Goal: Task Accomplishment & Management: Complete application form

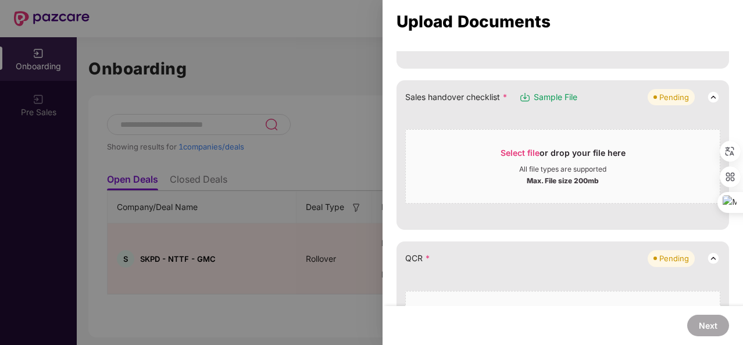
scroll to position [235, 0]
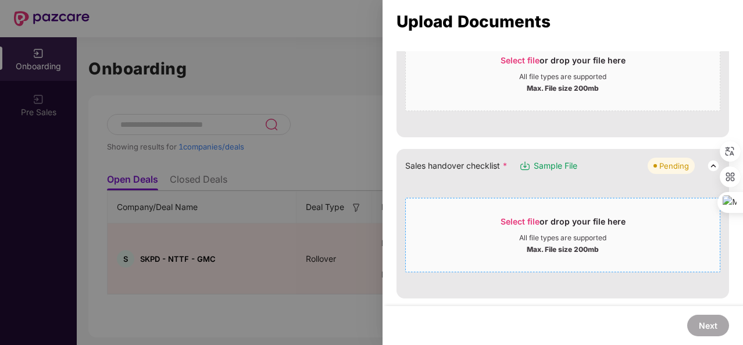
click at [512, 217] on span "Select file" at bounding box center [519, 221] width 39 height 10
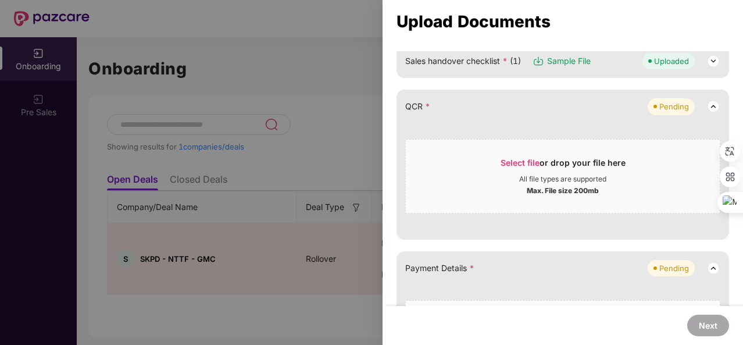
scroll to position [340, 0]
click at [511, 164] on div "Select file or drop your file here" at bounding box center [562, 164] width 125 height 17
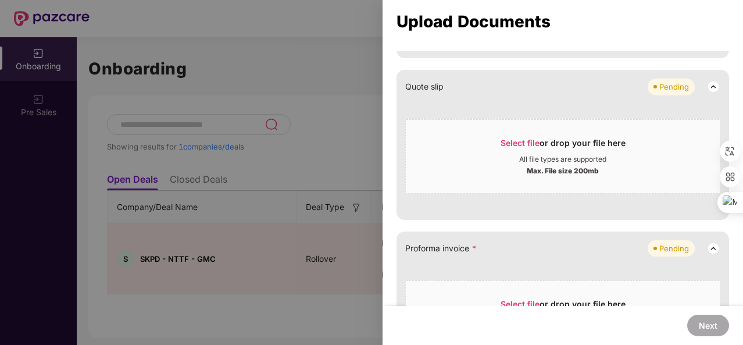
scroll to position [590, 0]
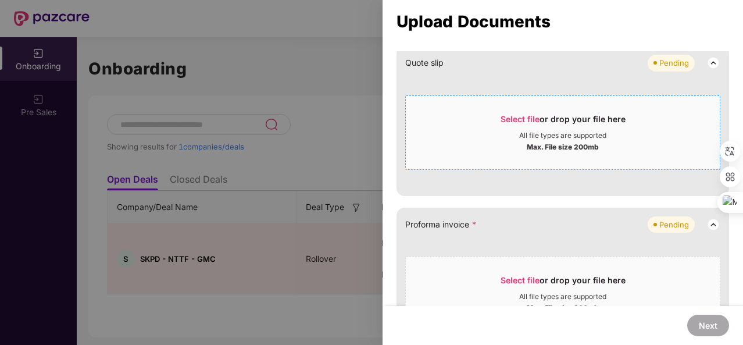
click at [513, 121] on div "Select file or drop your file here" at bounding box center [562, 121] width 125 height 17
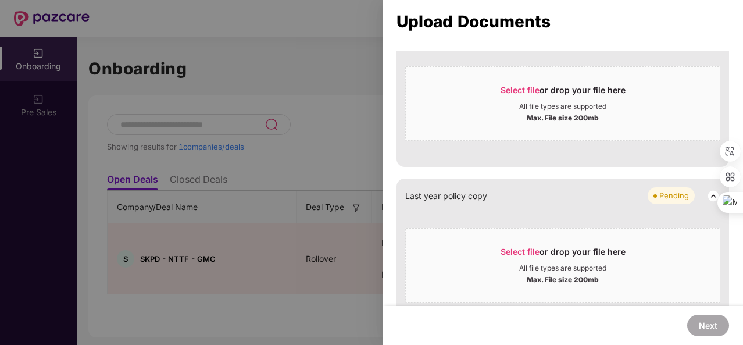
scroll to position [851, 0]
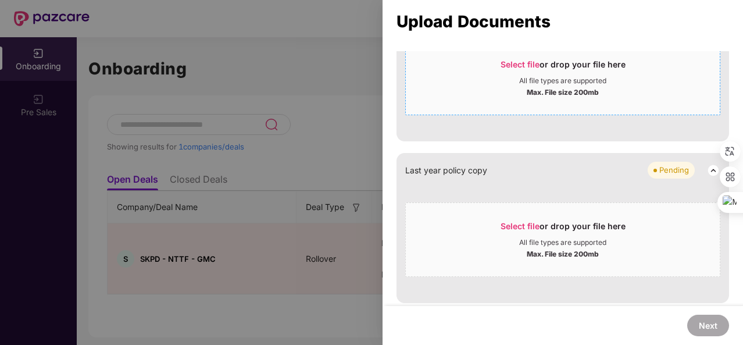
click at [524, 65] on span "Select file" at bounding box center [519, 64] width 39 height 10
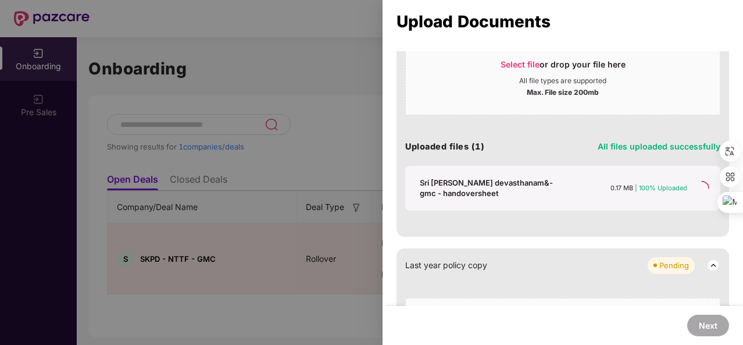
scroll to position [736, 0]
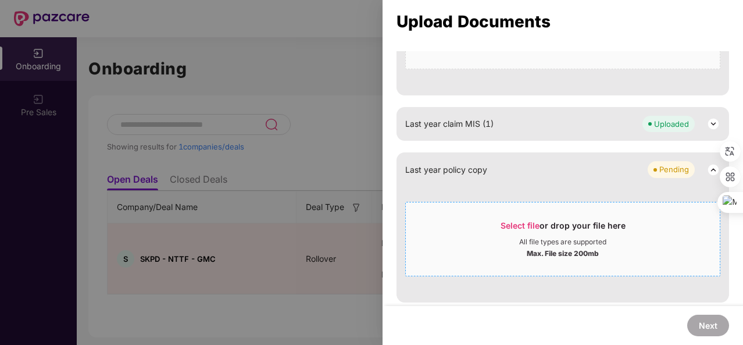
click at [502, 220] on span "Select file" at bounding box center [519, 225] width 39 height 10
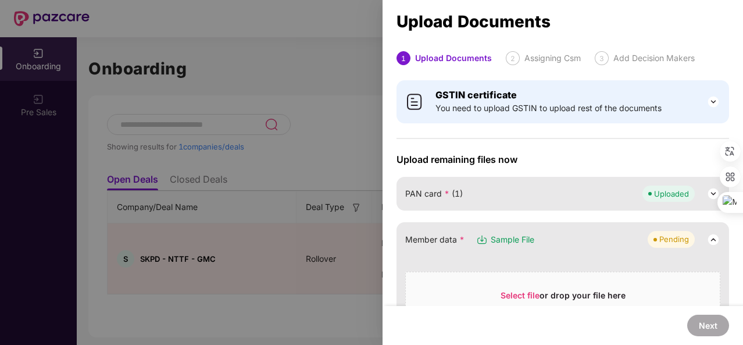
scroll to position [96, 0]
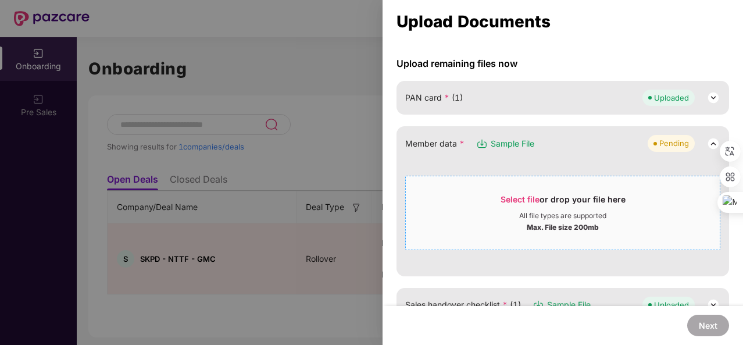
click at [512, 196] on span "Select file" at bounding box center [519, 199] width 39 height 10
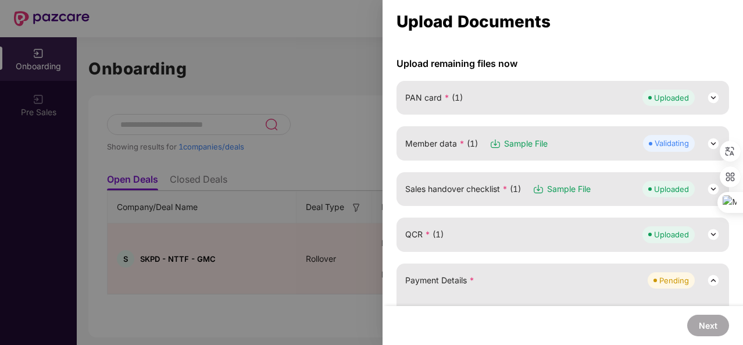
click at [706, 142] on img at bounding box center [713, 144] width 14 height 14
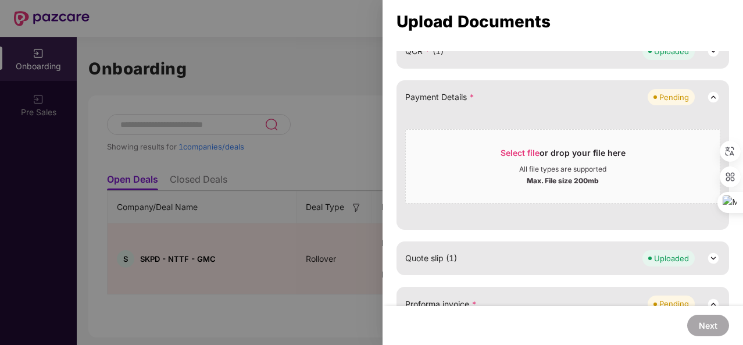
scroll to position [482, 0]
click at [541, 152] on div "Select file or drop your file here" at bounding box center [562, 154] width 125 height 17
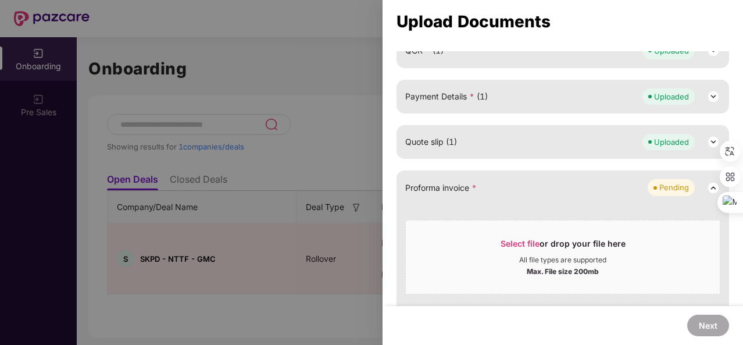
scroll to position [592, 0]
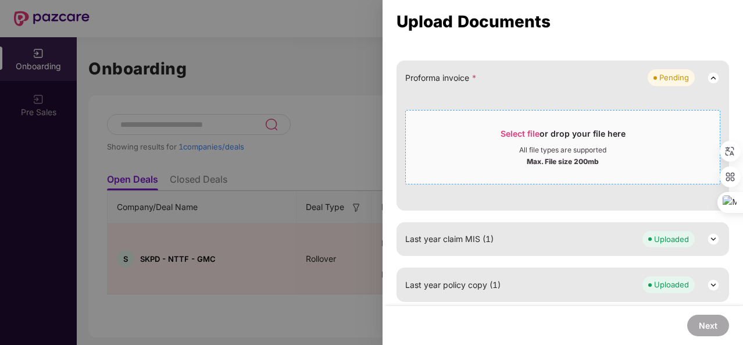
click at [513, 137] on div "Select file or drop your file here" at bounding box center [562, 136] width 125 height 17
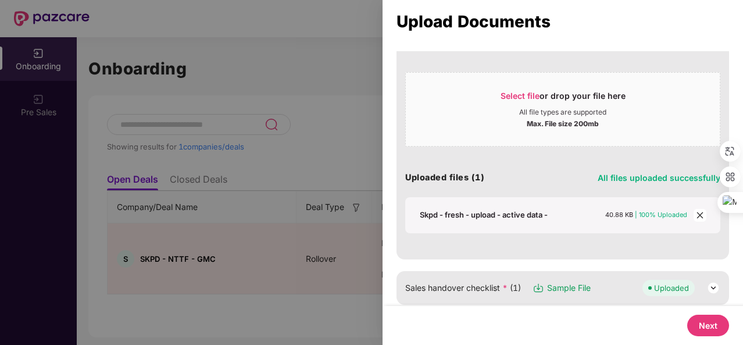
scroll to position [200, 0]
click at [712, 323] on button "Next" at bounding box center [708, 325] width 42 height 22
select select "**********"
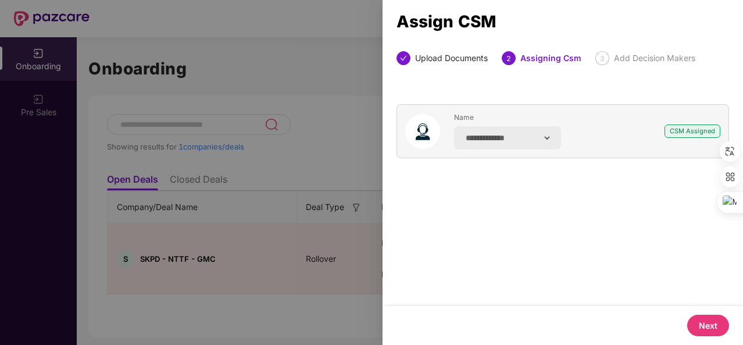
scroll to position [0, 0]
click at [712, 323] on button "Next" at bounding box center [708, 325] width 42 height 22
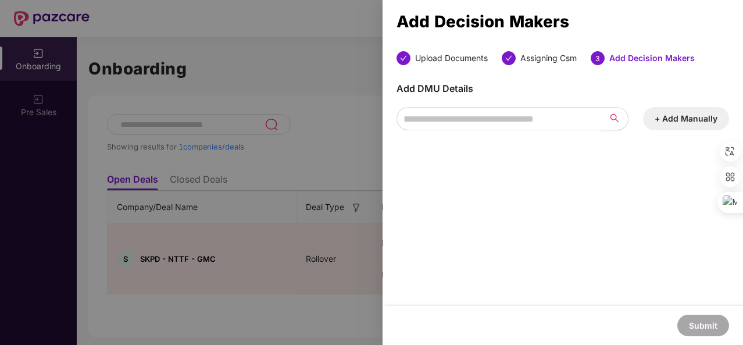
click at [677, 115] on button "+ Add Manually" at bounding box center [686, 118] width 86 height 23
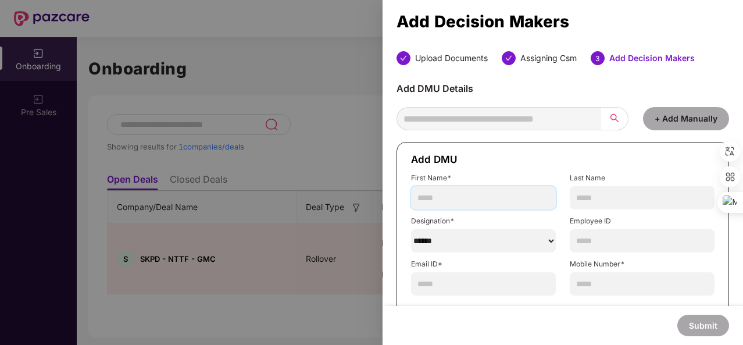
click at [470, 194] on input "text" at bounding box center [483, 197] width 145 height 23
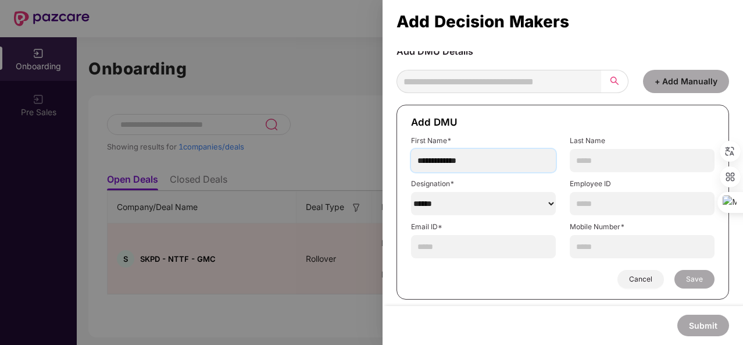
type input "**********"
click at [479, 209] on select "******" at bounding box center [483, 203] width 145 height 23
select select "**********"
click at [411, 192] on select "******" at bounding box center [483, 203] width 145 height 23
click at [463, 246] on input "text" at bounding box center [483, 246] width 145 height 23
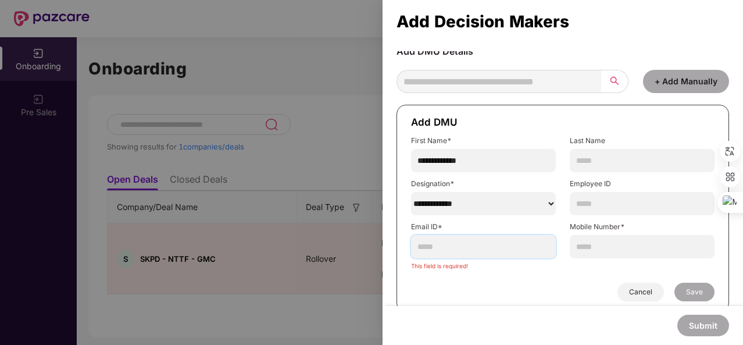
paste input "**********"
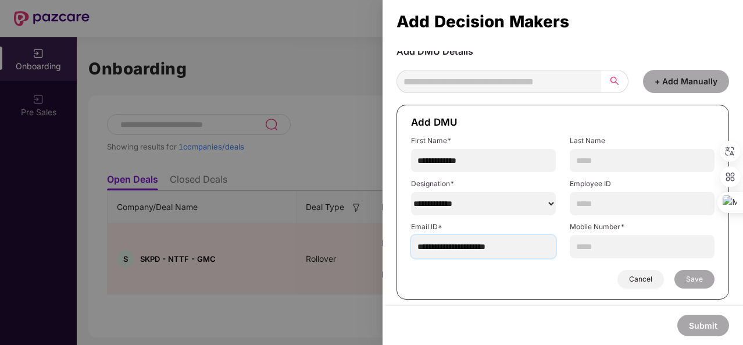
type input "**********"
click at [602, 248] on input "text" at bounding box center [642, 246] width 145 height 23
type input "**********"
click at [696, 280] on span "Save" at bounding box center [694, 278] width 17 height 9
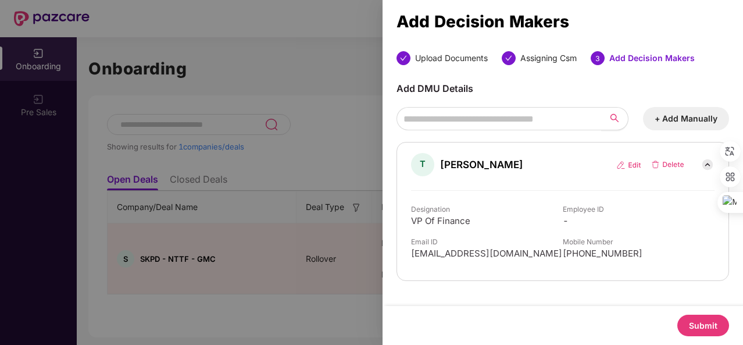
click at [700, 326] on button "Submit" at bounding box center [703, 325] width 52 height 22
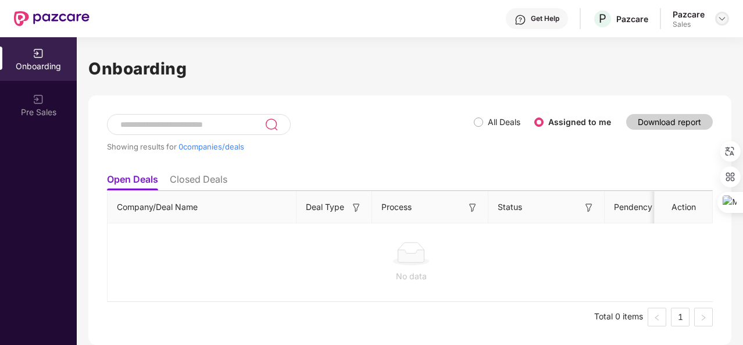
click at [726, 19] on img at bounding box center [721, 18] width 9 height 9
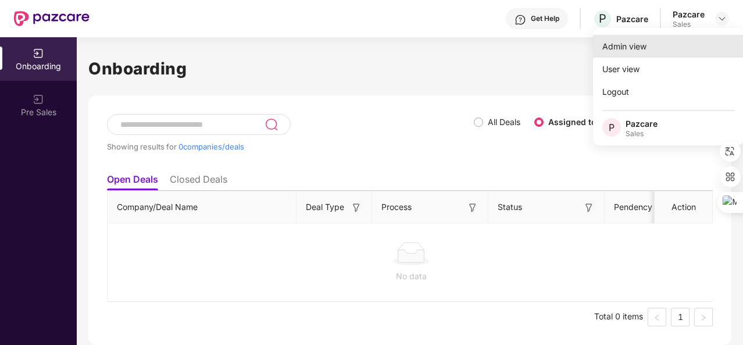
click at [668, 49] on div "Admin view" at bounding box center [668, 46] width 151 height 23
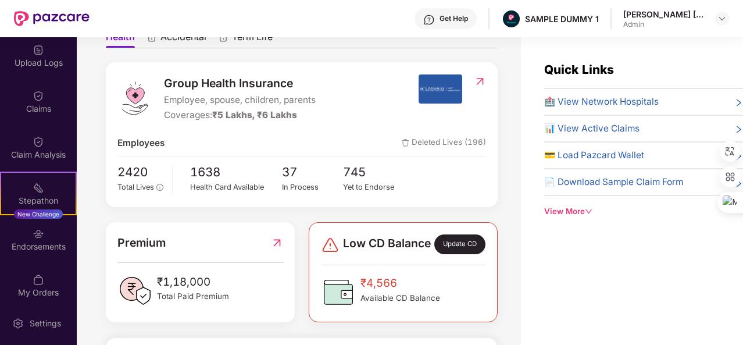
scroll to position [193, 0]
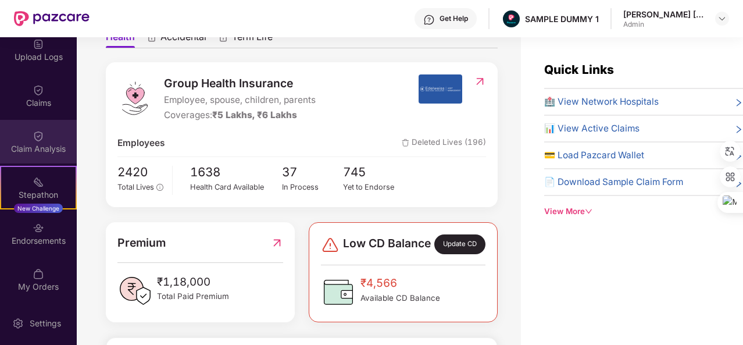
click at [44, 127] on div "Claim Analysis" at bounding box center [38, 142] width 77 height 44
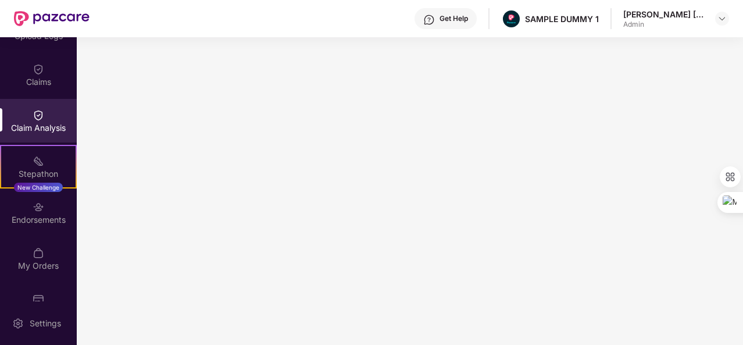
scroll to position [214, 0]
click at [46, 127] on div "Claim Analysis" at bounding box center [38, 128] width 77 height 12
click at [459, 17] on div "Get Help" at bounding box center [453, 18] width 28 height 9
click at [317, 19] on div "Get Help SAMPLE DUMMY 1 [PERSON_NAME] [PERSON_NAME] Admin" at bounding box center [409, 18] width 639 height 37
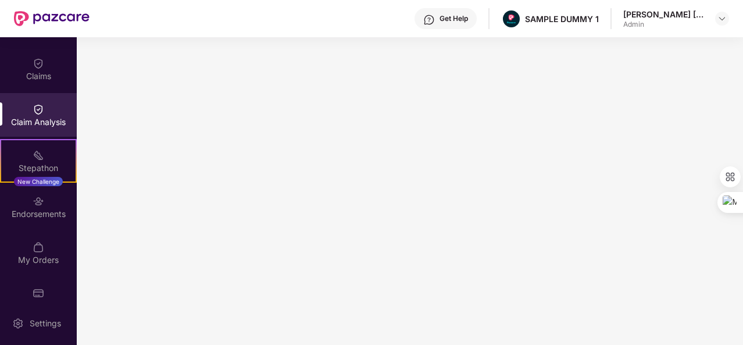
scroll to position [241, 0]
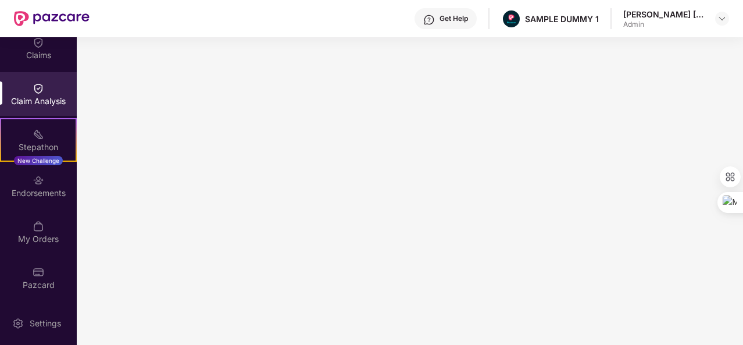
click at [56, 79] on div "Claim Analysis" at bounding box center [38, 94] width 77 height 44
click at [56, 91] on div "Claim Analysis" at bounding box center [38, 94] width 77 height 44
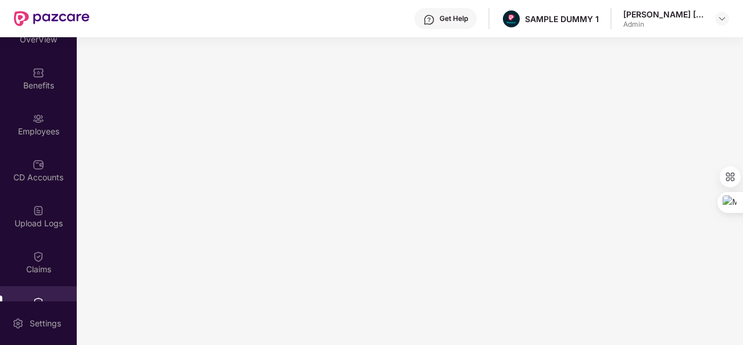
scroll to position [0, 0]
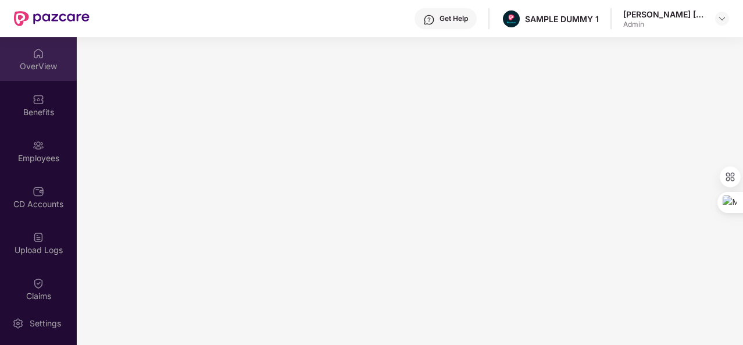
click at [42, 49] on div "OverView" at bounding box center [38, 59] width 77 height 44
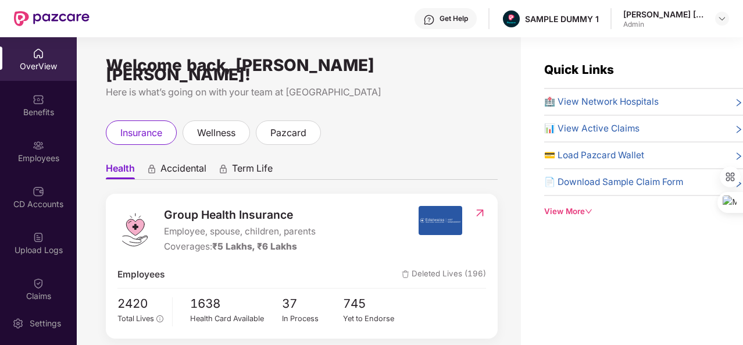
click at [28, 58] on div "OverView" at bounding box center [38, 59] width 77 height 44
